Goal: Transaction & Acquisition: Purchase product/service

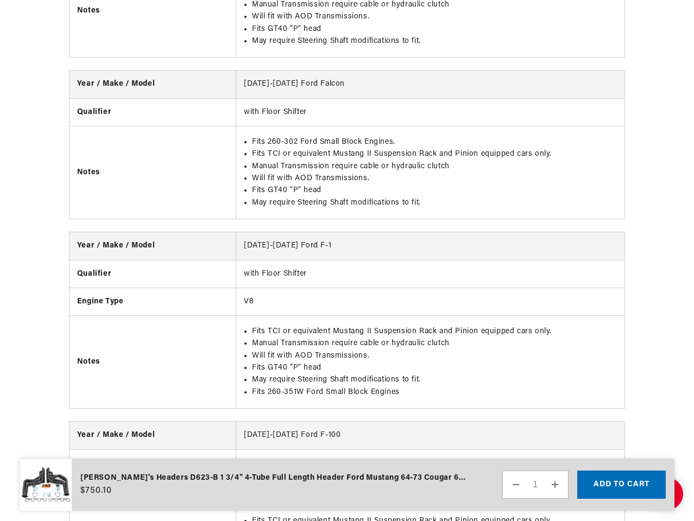
scroll to position [0, 329]
